Goal: Download file/media

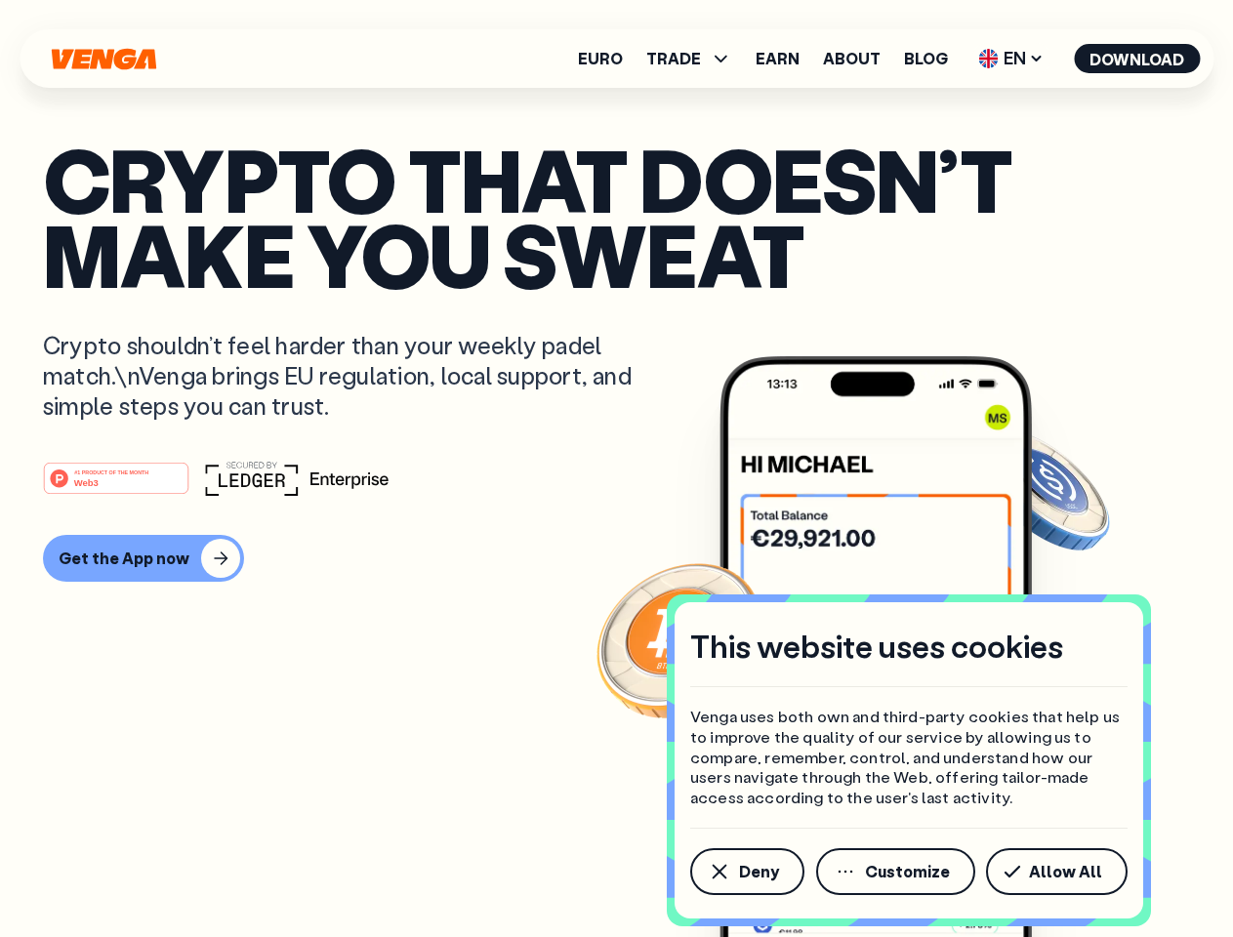
click at [616, 469] on div "#1 PRODUCT OF THE MONTH Web3" at bounding box center [616, 478] width 1147 height 35
click at [746, 872] on span "Deny" at bounding box center [759, 872] width 40 height 16
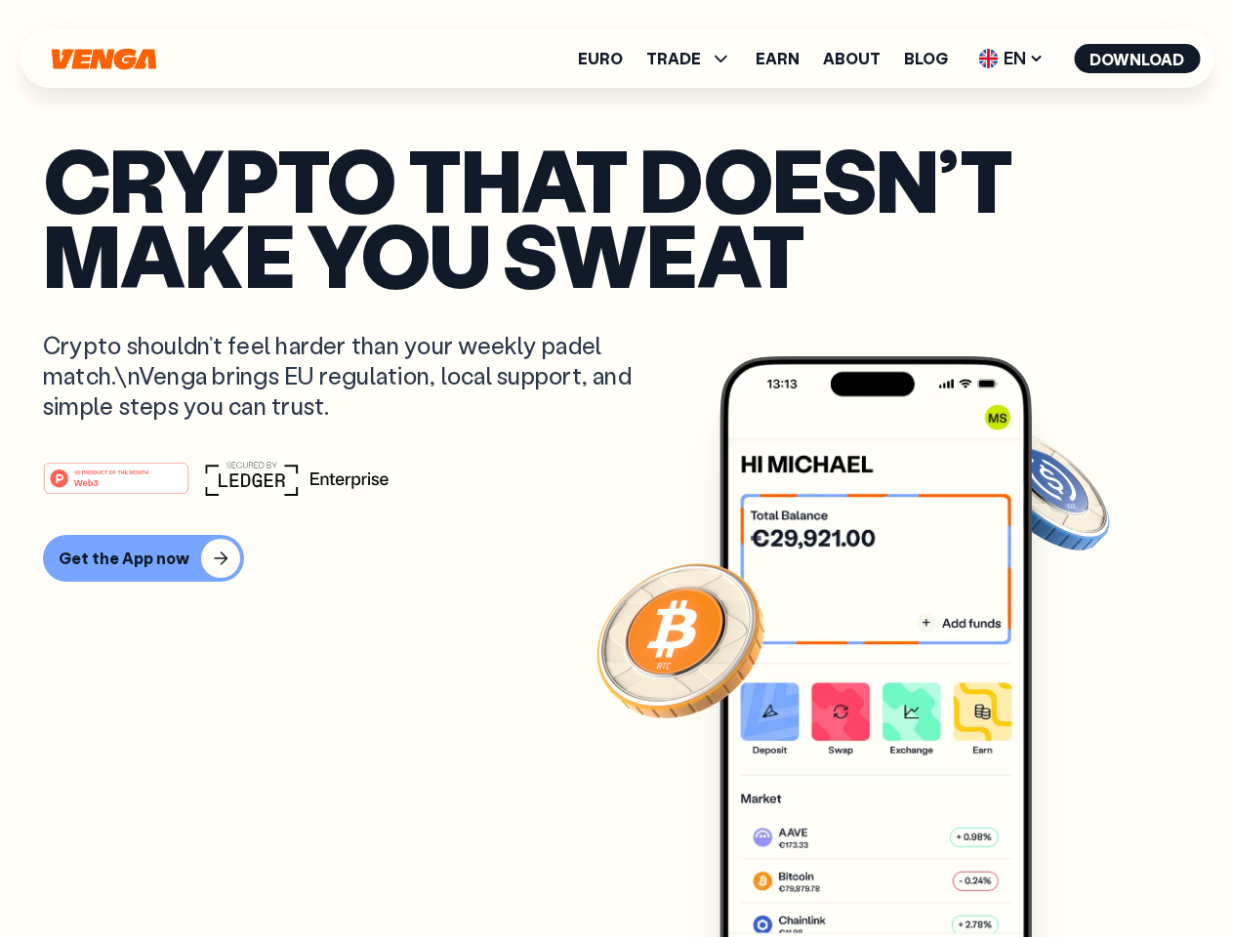
click at [897, 872] on img at bounding box center [875, 683] width 312 height 654
click at [1060, 872] on article "Crypto that doesn’t make you sweat Crypto shouldn’t feel harder than your weekl…" at bounding box center [616, 508] width 1147 height 732
click at [695, 59] on span "TRADE" at bounding box center [673, 59] width 55 height 16
click at [1011, 59] on span "EN" at bounding box center [1010, 58] width 79 height 31
click at [1137, 59] on button "Download" at bounding box center [1137, 58] width 126 height 29
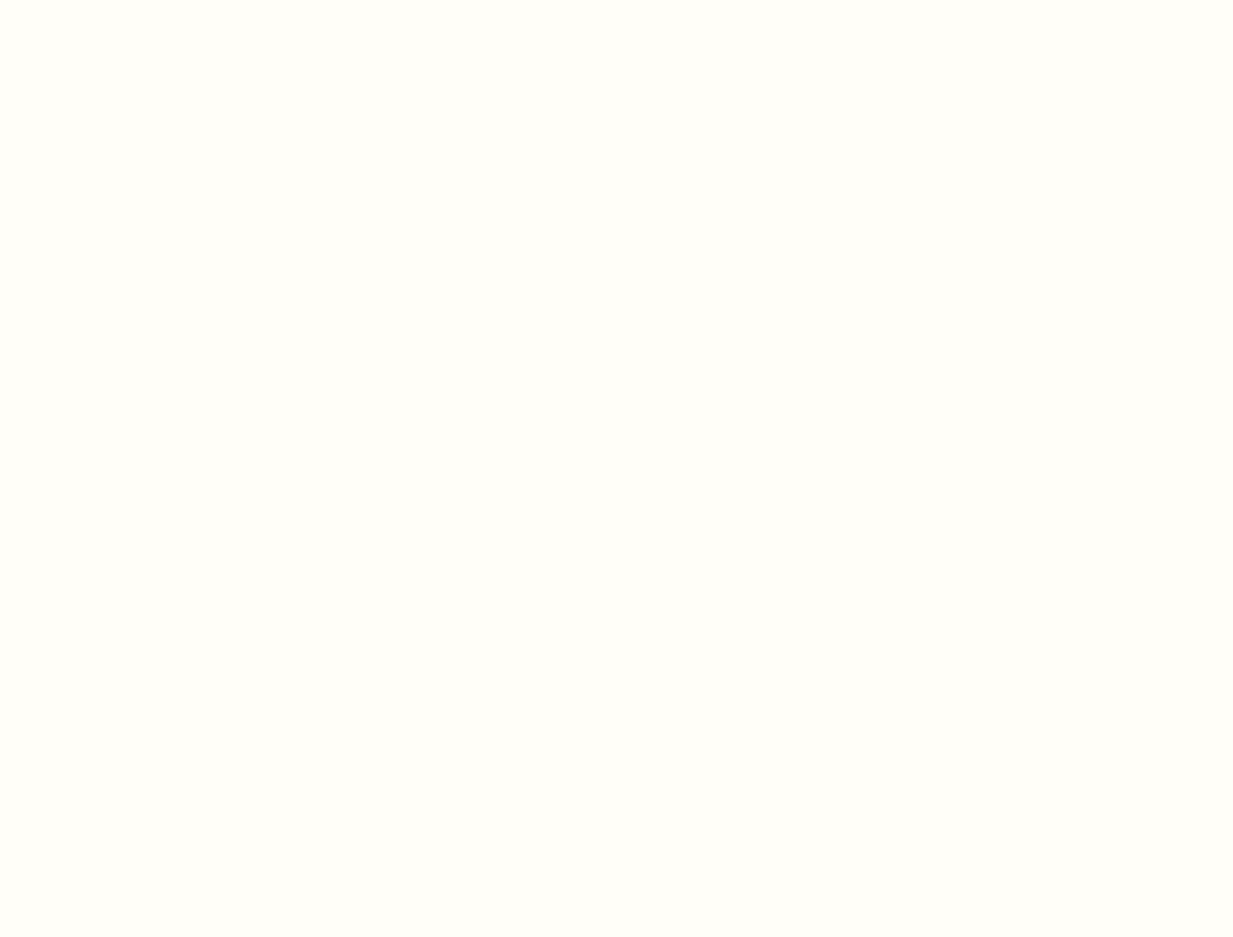
click at [616, 0] on html "This website uses cookies Venga uses both own and third-party cookies that help…" at bounding box center [616, 0] width 1233 height 0
click at [141, 0] on html "This website uses cookies Venga uses both own and third-party cookies that help…" at bounding box center [616, 0] width 1233 height 0
click at [119, 0] on html "This website uses cookies Venga uses both own and third-party cookies that help…" at bounding box center [616, 0] width 1233 height 0
